Goal: Transaction & Acquisition: Purchase product/service

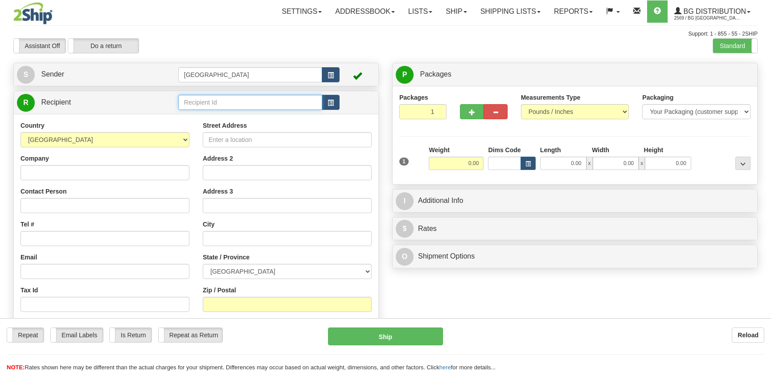
drag, startPoint x: 0, startPoint y: 0, endPoint x: 245, endPoint y: 103, distance: 265.3
click at [245, 103] on input "text" at bounding box center [250, 102] width 144 height 15
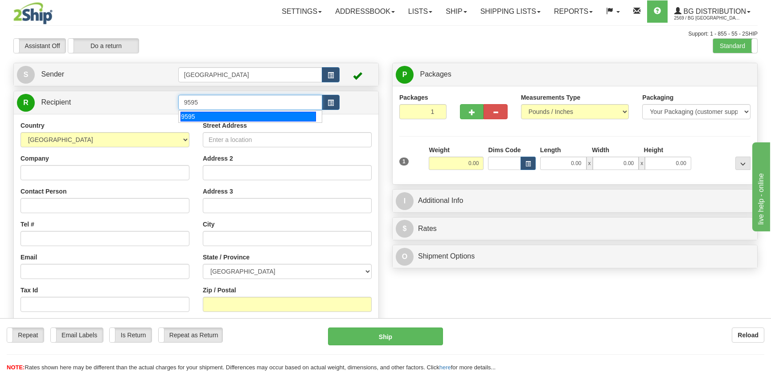
click at [236, 112] on div "9595" at bounding box center [247, 117] width 135 height 10
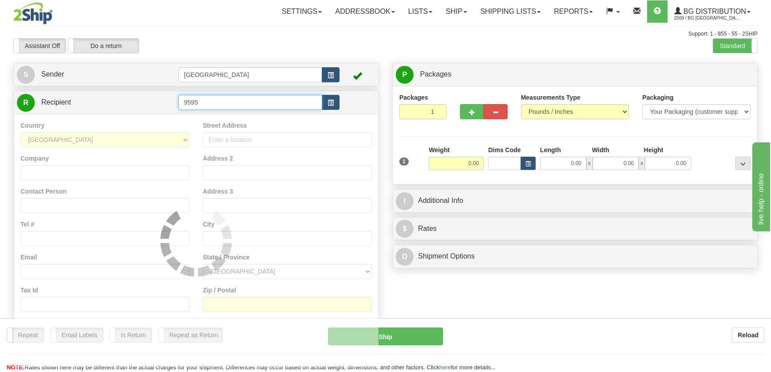
type input "9595"
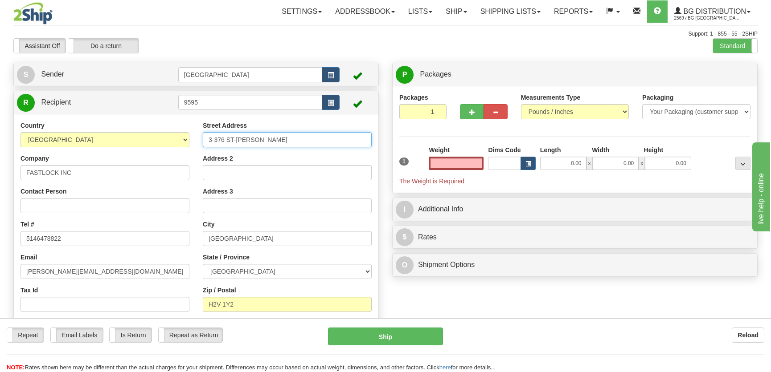
type input "0.00"
drag, startPoint x: 290, startPoint y: 138, endPoint x: 184, endPoint y: 139, distance: 105.6
click at [184, 139] on div "Country [GEOGRAPHIC_DATA] [GEOGRAPHIC_DATA] [GEOGRAPHIC_DATA] [GEOGRAPHIC_DATA]…" at bounding box center [196, 236] width 364 height 231
type input "[STREET_ADDRESS]"
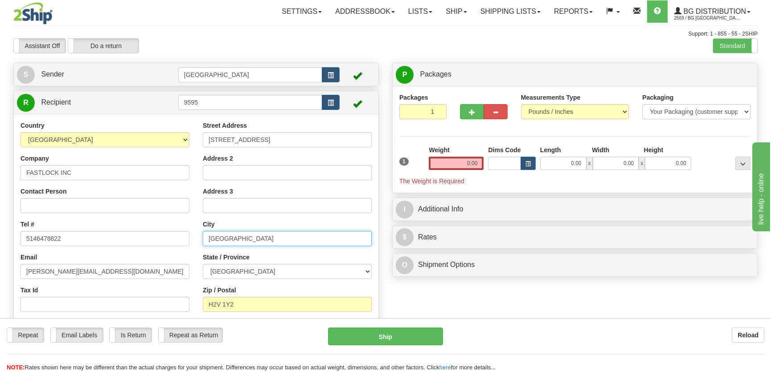
type input "Outremont"
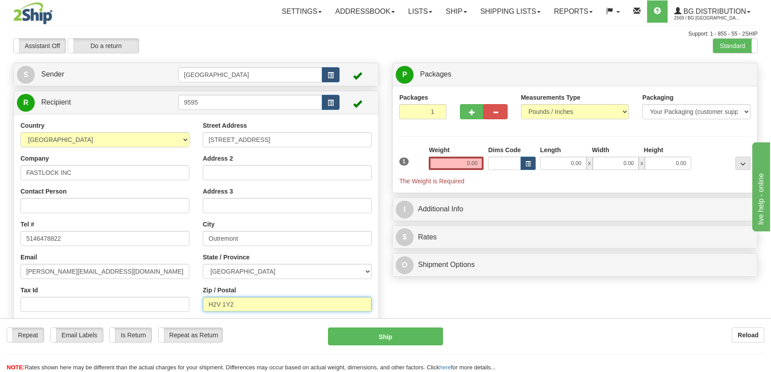
type input "H2V 3T7"
click at [563, 163] on input "0.00" at bounding box center [563, 163] width 46 height 13
type input "12.00"
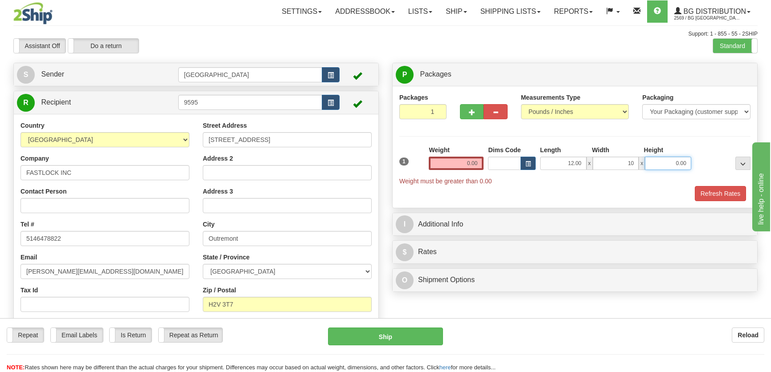
type input "10.00"
type input "15.00"
click at [475, 165] on input "0.00" at bounding box center [456, 163] width 55 height 13
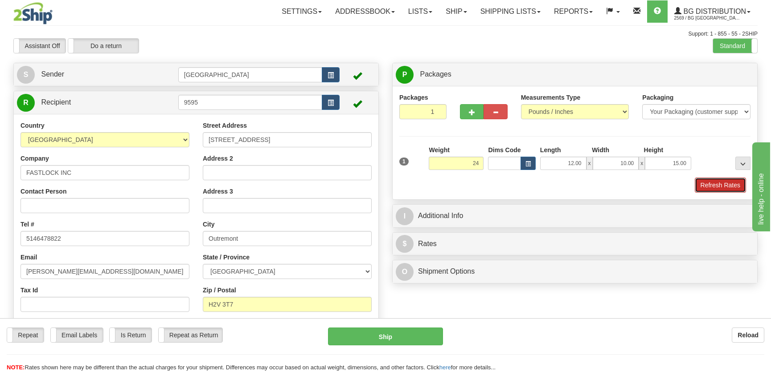
click at [724, 187] on button "Refresh Rates" at bounding box center [719, 185] width 51 height 15
type input "24.00"
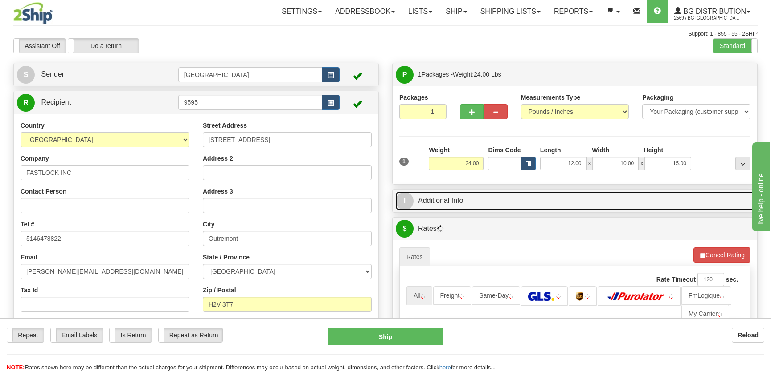
click at [579, 205] on link "I Additional Info" at bounding box center [575, 201] width 358 height 18
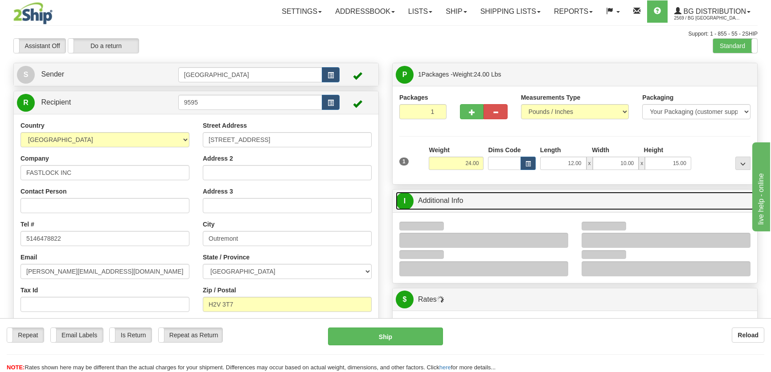
scroll to position [81, 0]
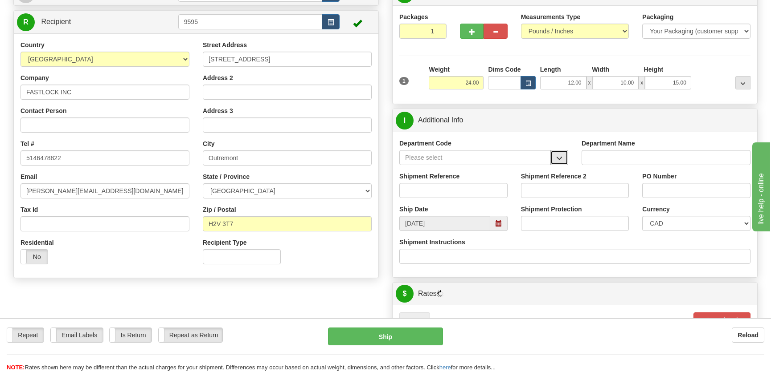
click at [555, 152] on button "button" at bounding box center [559, 157] width 18 height 15
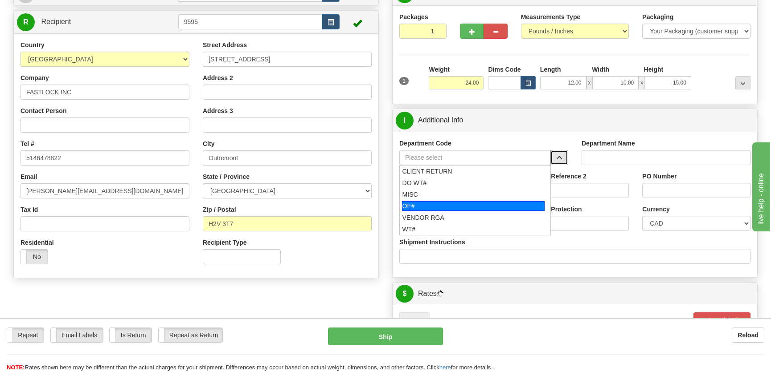
click at [425, 204] on div "OE#" at bounding box center [473, 206] width 143 height 10
type input "OE#"
type input "ORDERS"
click at [430, 192] on input "Shipment Reference" at bounding box center [453, 190] width 108 height 15
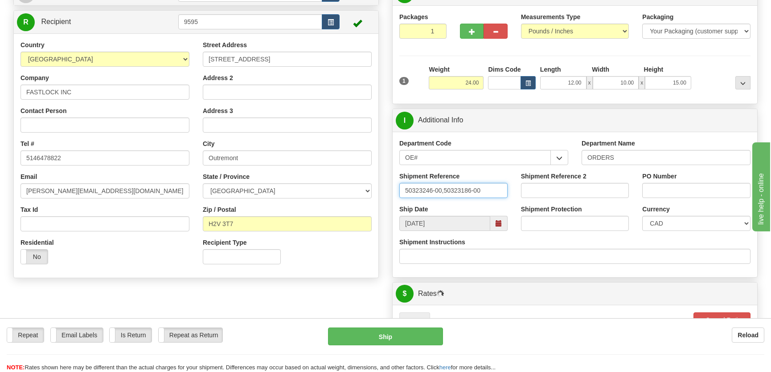
type input "50323246-00,50323186-00"
click at [682, 179] on div "PO Number" at bounding box center [696, 185] width 108 height 26
click at [682, 192] on input "PO Number" at bounding box center [696, 190] width 108 height 15
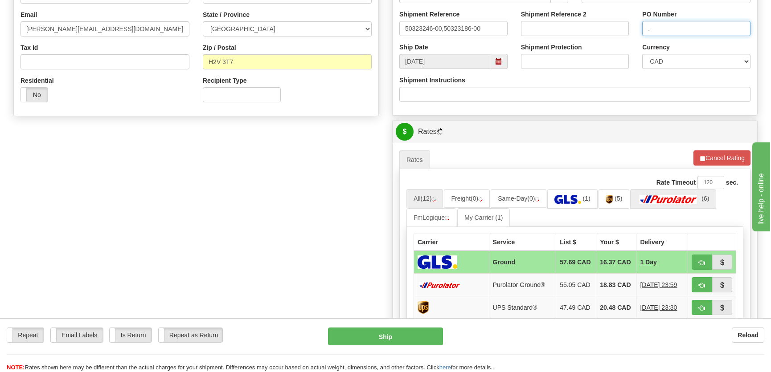
scroll to position [324, 0]
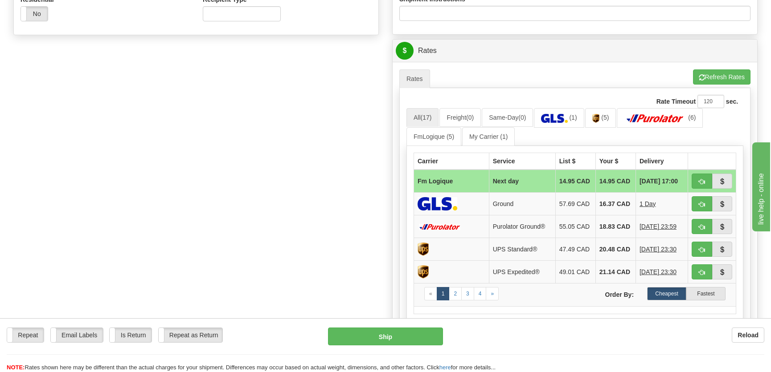
type input "."
click at [689, 184] on td at bounding box center [712, 181] width 48 height 23
click at [694, 180] on button "button" at bounding box center [701, 181] width 20 height 15
type input "jour"
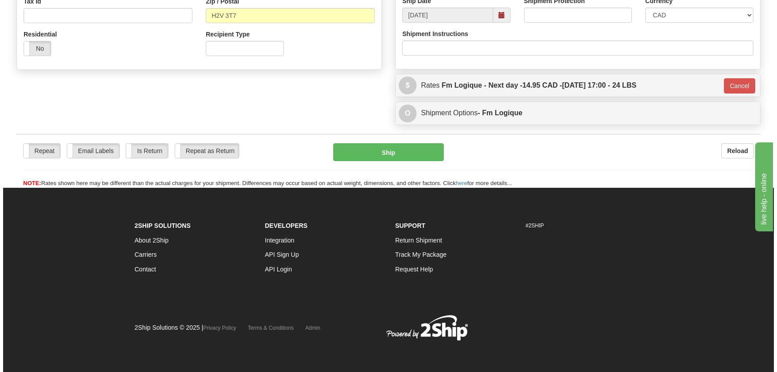
scroll to position [289, 0]
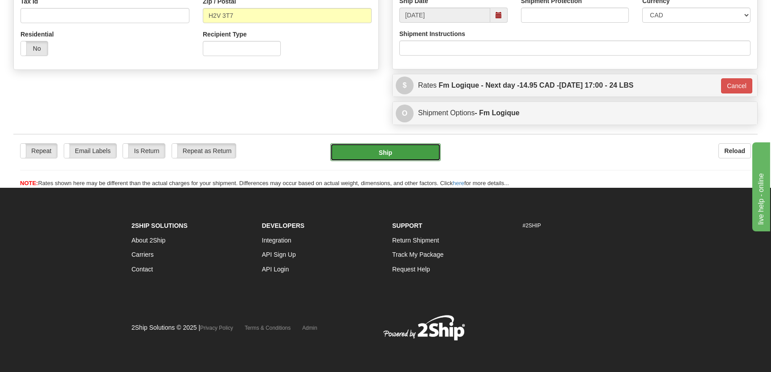
click at [376, 149] on button "Ship" at bounding box center [385, 152] width 110 height 18
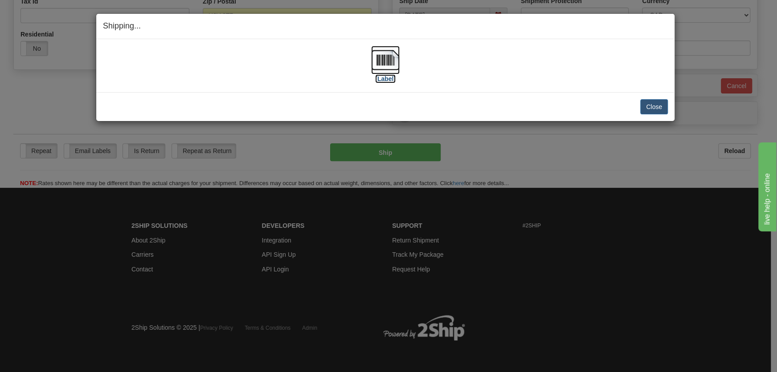
click at [374, 68] on img at bounding box center [385, 60] width 29 height 29
click at [655, 102] on button "Close" at bounding box center [654, 106] width 28 height 15
